Goal: Information Seeking & Learning: Learn about a topic

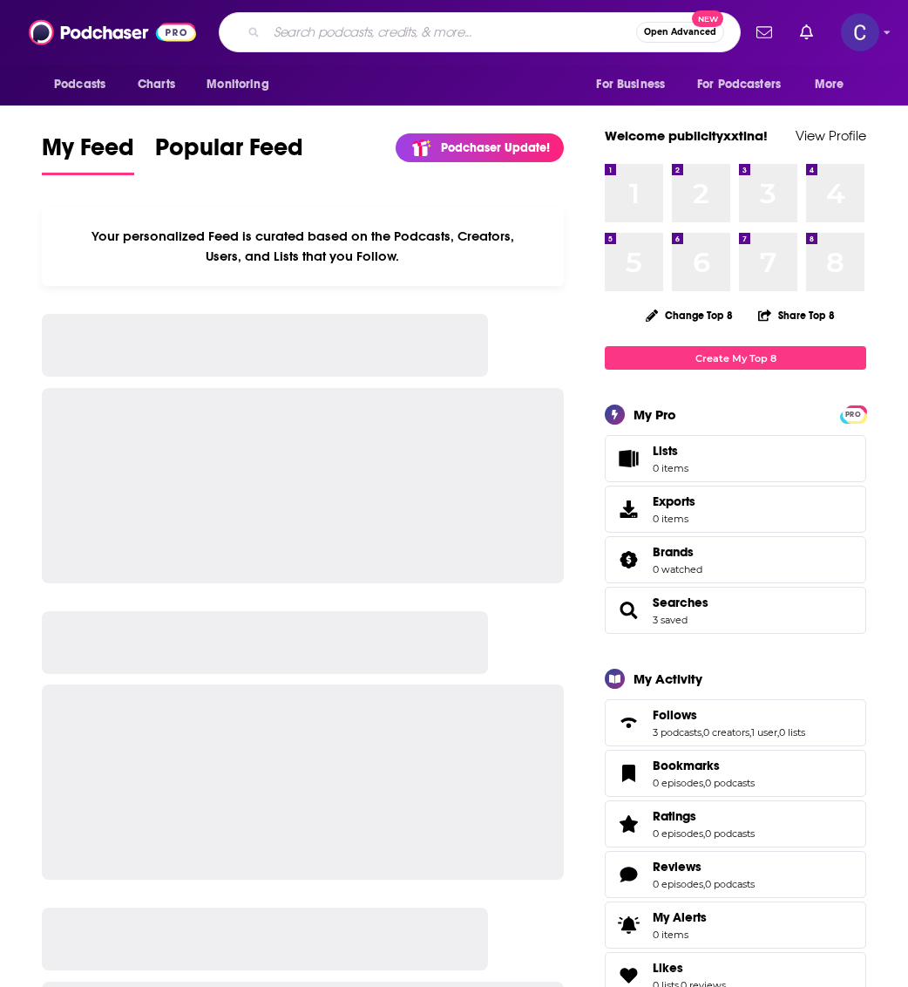
click at [438, 41] on input "Search podcasts, credits, & more..." at bounding box center [452, 32] width 370 height 28
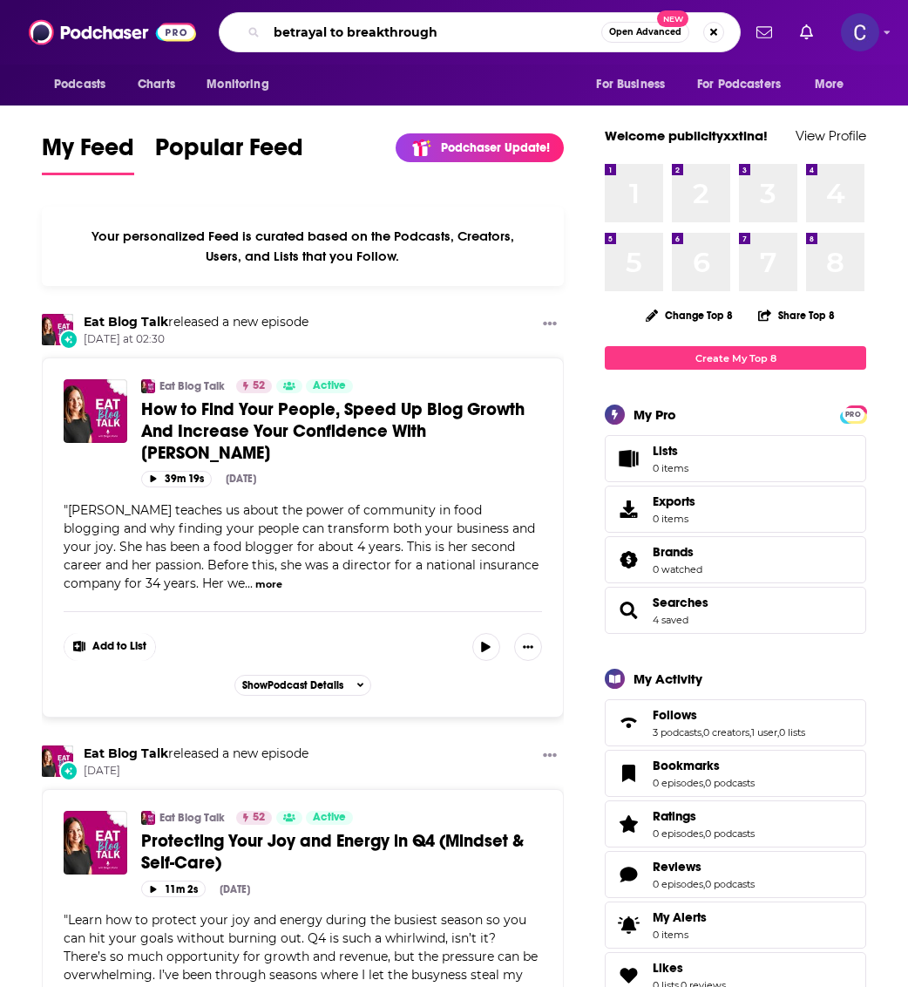
type input "betrayal to breakthrough"
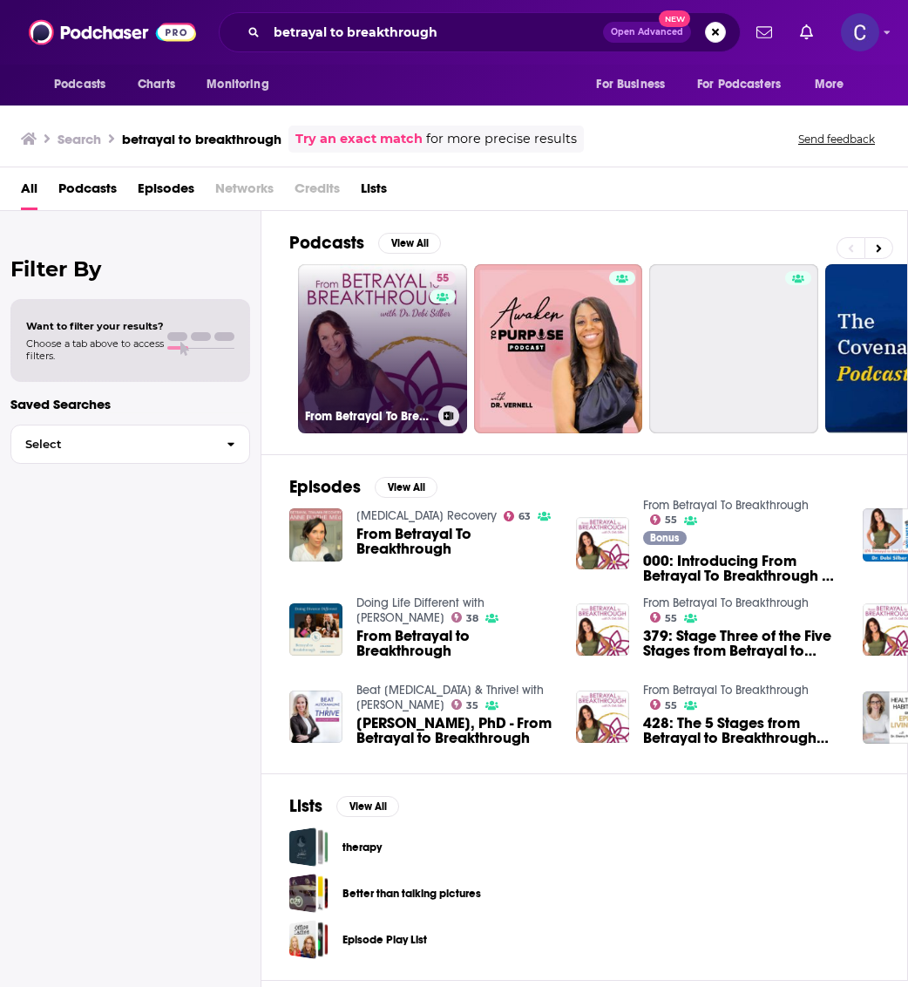
click at [408, 315] on link "55 From Betrayal To Breakthrough" at bounding box center [382, 348] width 169 height 169
